Goal: Use online tool/utility: Utilize a website feature to perform a specific function

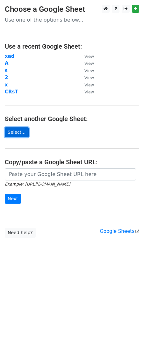
click at [22, 133] on link "Select..." at bounding box center [17, 132] width 24 height 10
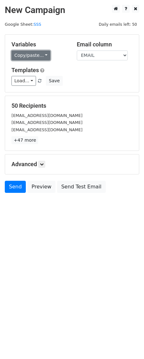
click at [43, 57] on link "Copy/paste..." at bounding box center [30, 56] width 39 height 10
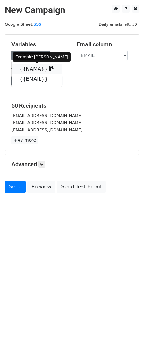
click at [49, 71] on icon at bounding box center [51, 68] width 5 height 5
